Goal: Use online tool/utility: Utilize a website feature to perform a specific function

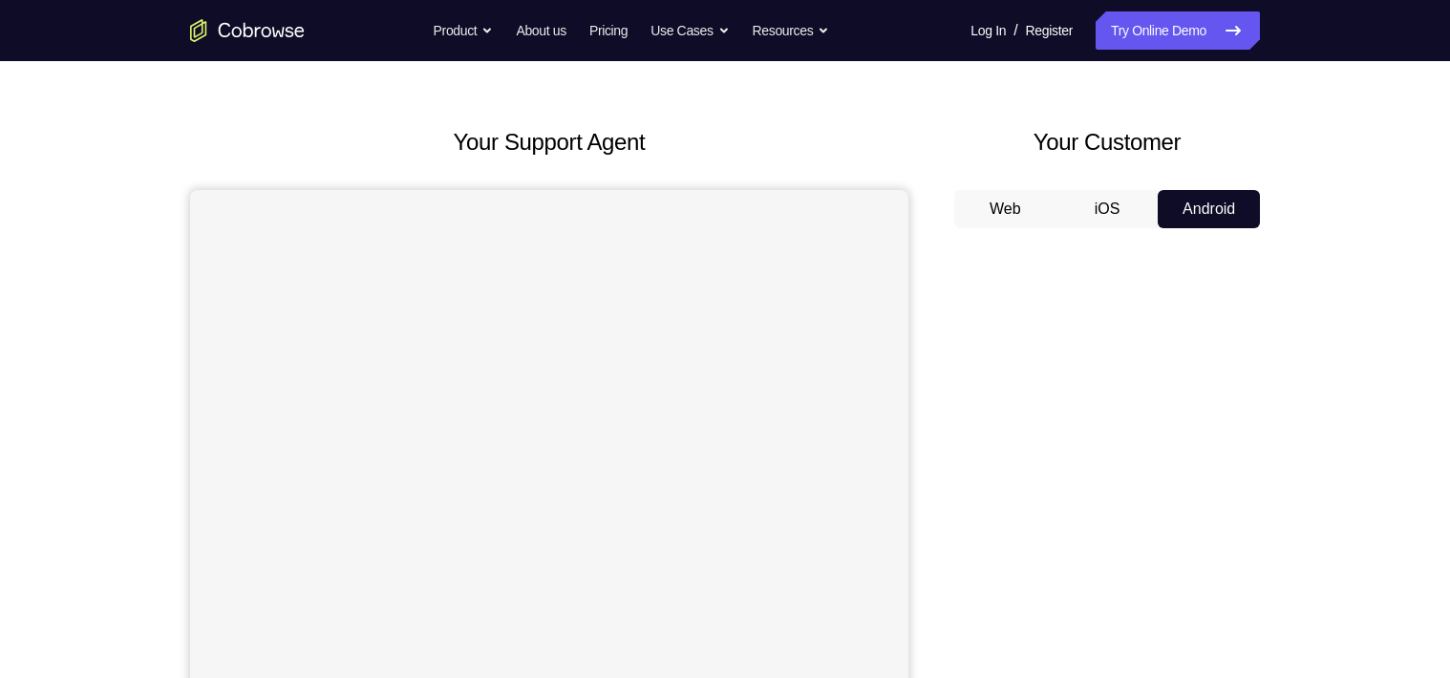
scroll to position [76, 0]
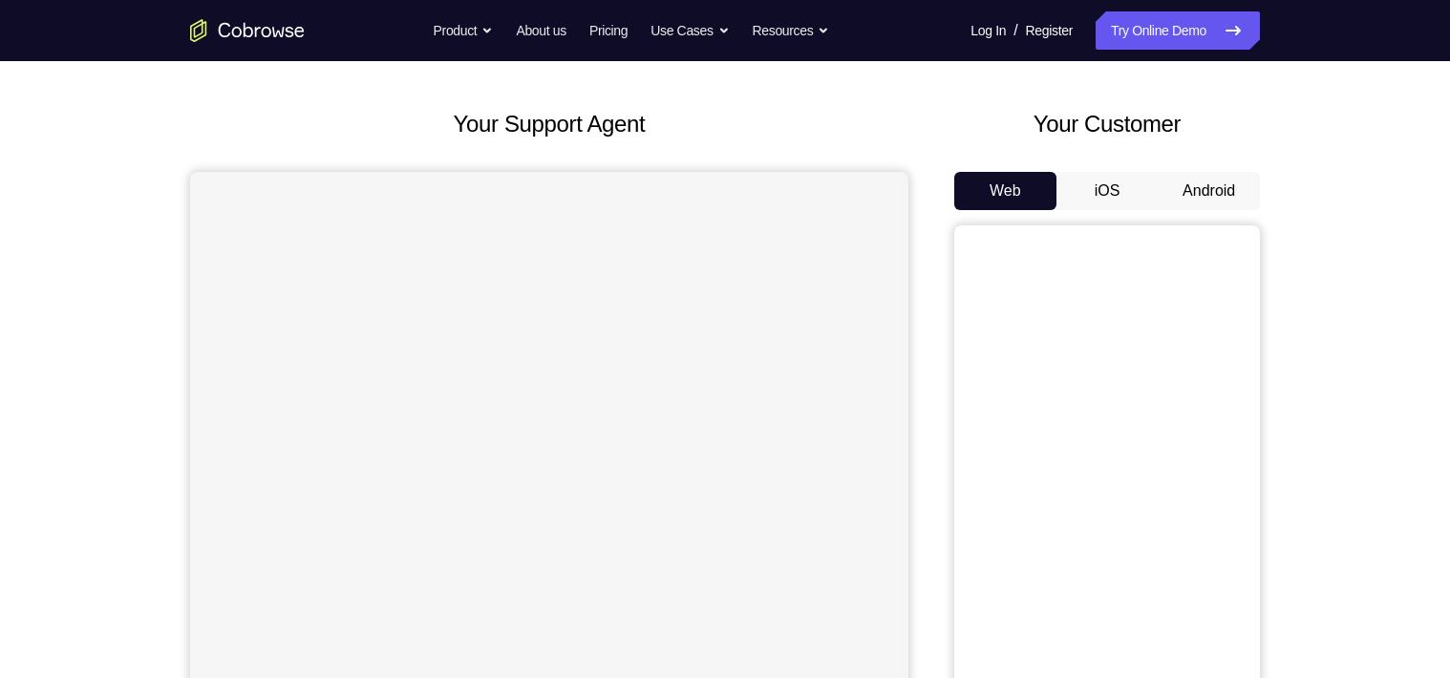
click at [1191, 184] on button "Android" at bounding box center [1209, 191] width 102 height 38
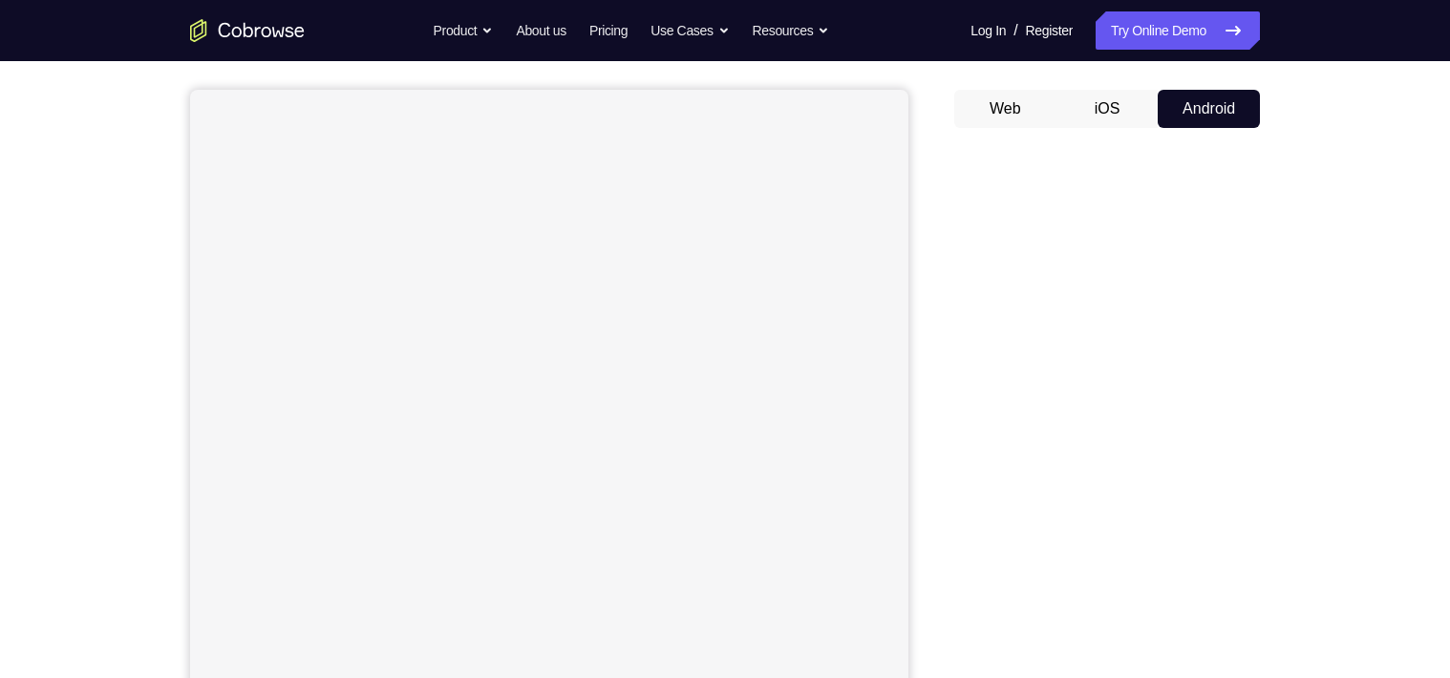
scroll to position [153, 0]
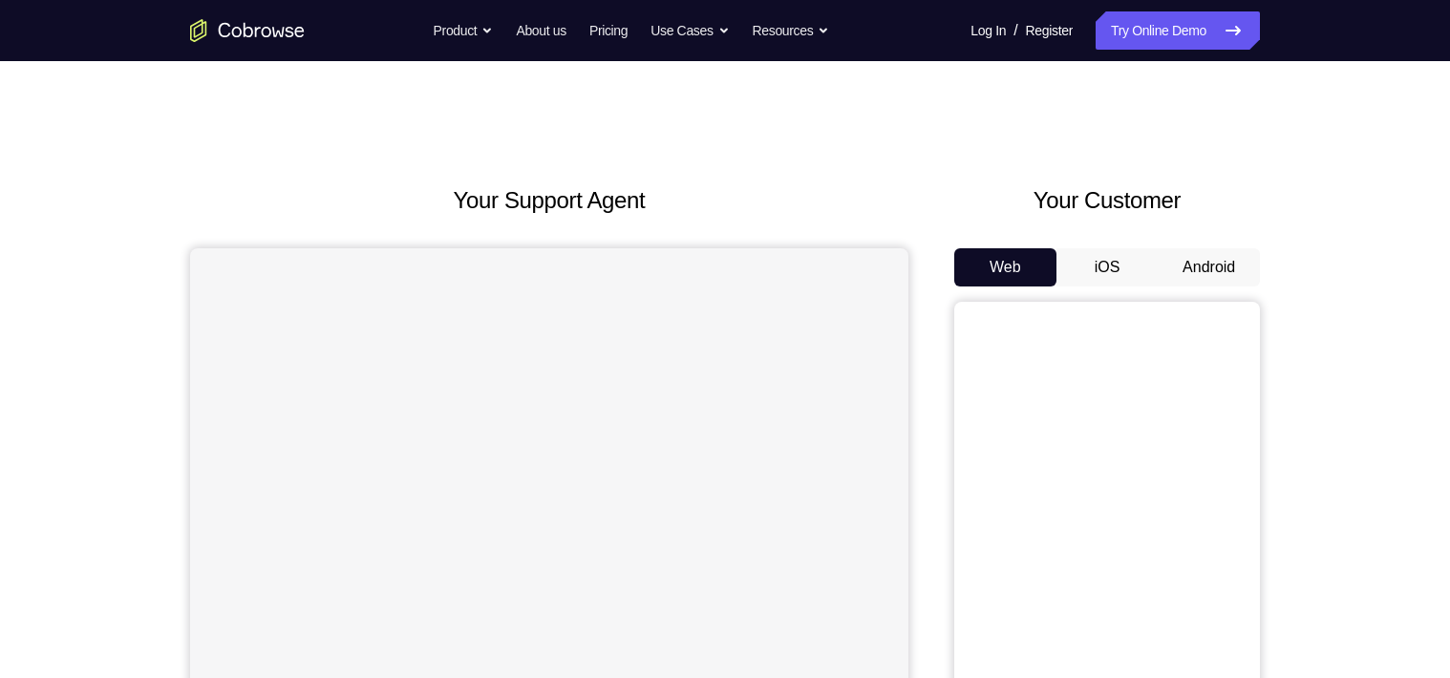
scroll to position [153, 0]
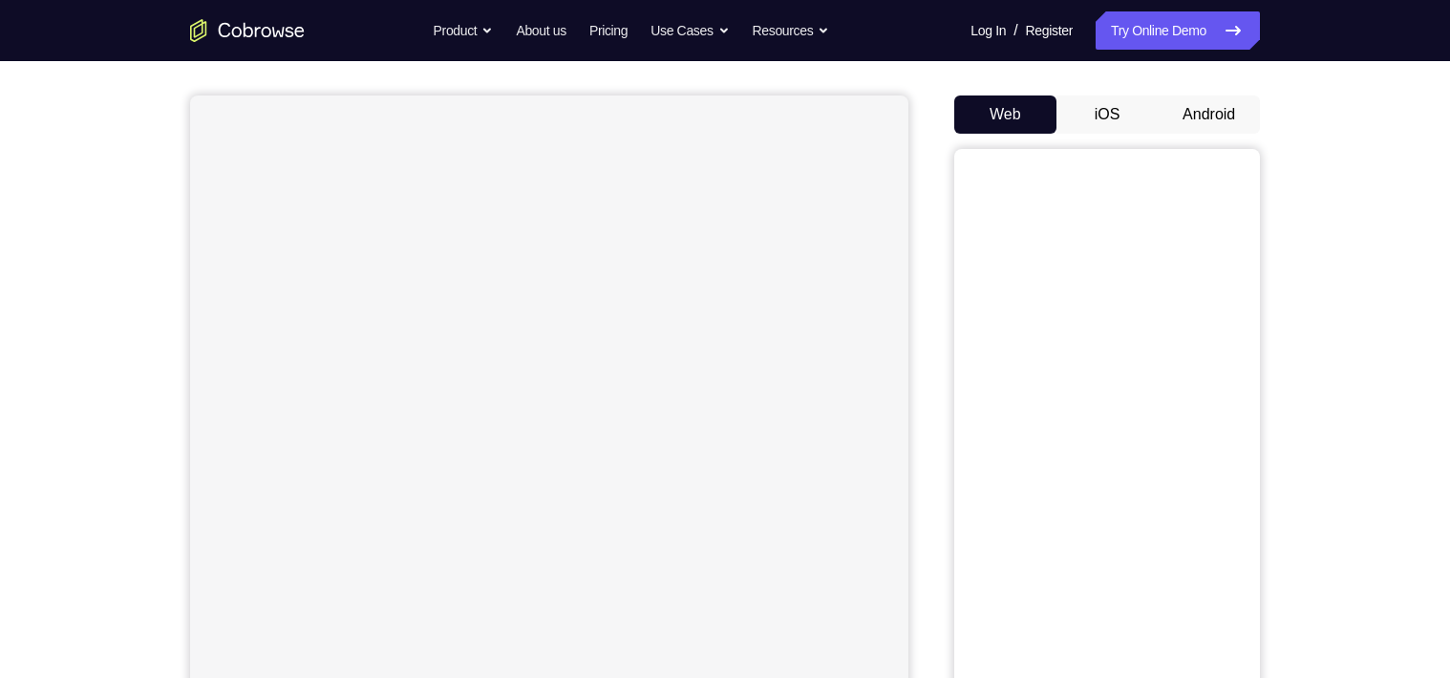
click at [1227, 84] on div "Your Customer Web iOS Android" at bounding box center [1107, 384] width 306 height 706
click at [1215, 103] on button "Android" at bounding box center [1209, 115] width 102 height 38
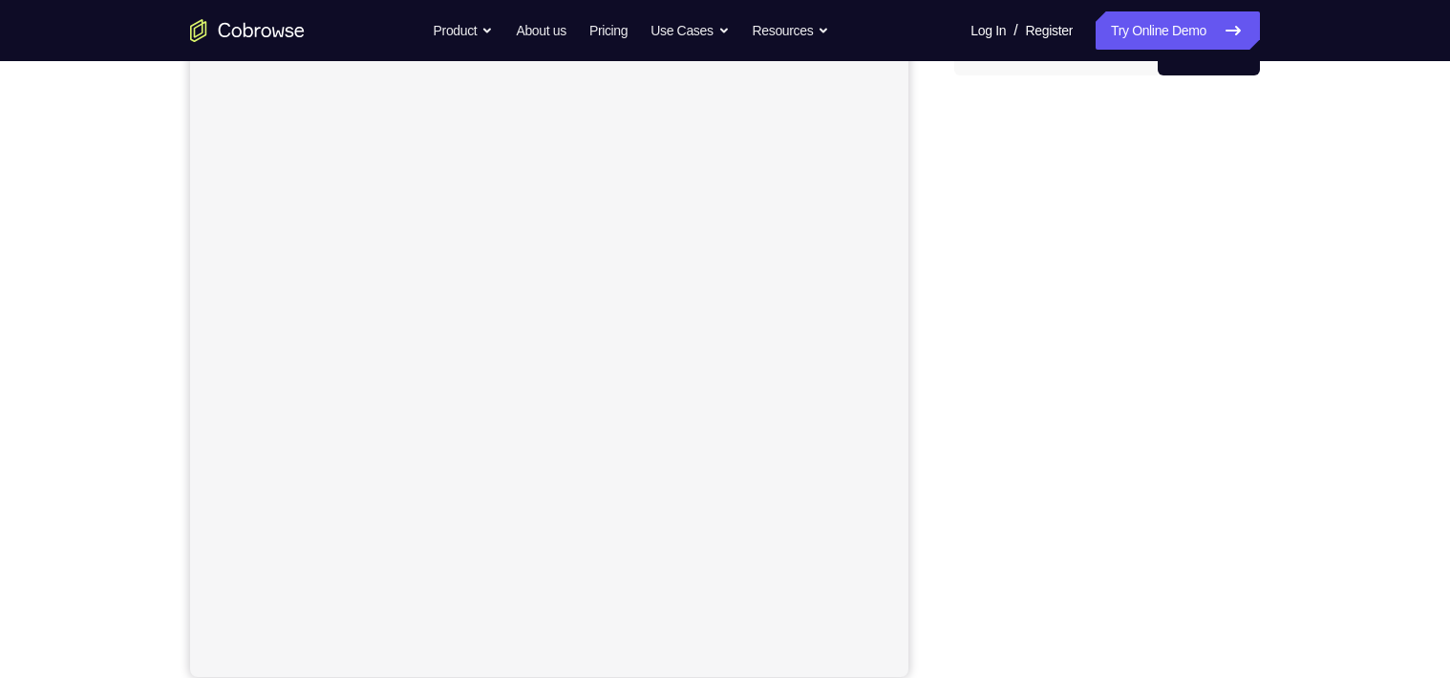
scroll to position [229, 0]
click at [1153, 29] on link "Try Online Demo" at bounding box center [1178, 30] width 164 height 38
